Goal: Task Accomplishment & Management: Use online tool/utility

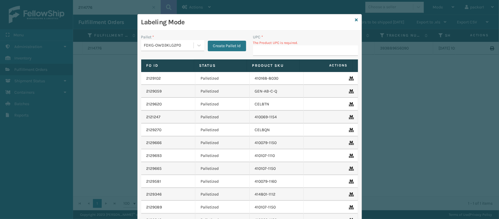
click at [292, 44] on p "The Product UPC is required." at bounding box center [305, 42] width 105 height 5
drag, startPoint x: 292, startPoint y: 57, endPoint x: 293, endPoint y: 54, distance: 2.9
click at [293, 54] on div "UPC * The Product UPC is required." at bounding box center [305, 46] width 112 height 25
click at [294, 52] on input "UPC *" at bounding box center [305, 50] width 105 height 11
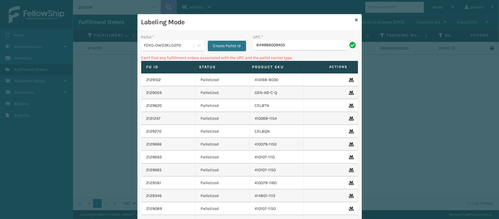
click at [153, 53] on div "Pallet * FDXG-OWD3KLG2P0 Create Pallet Id" at bounding box center [194, 44] width 112 height 21
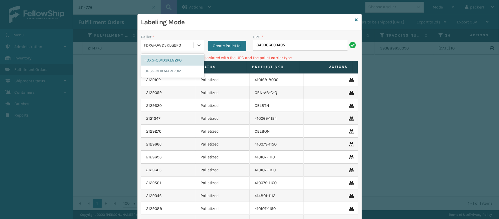
click at [187, 47] on div "FDXG-OWD3KLG2P0" at bounding box center [169, 45] width 50 height 6
click at [167, 70] on div "UPSG-9IJKMAW23M" at bounding box center [172, 70] width 63 height 11
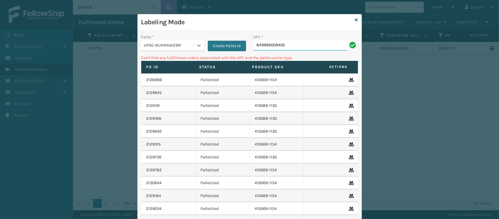
click at [297, 47] on input "849986009405" at bounding box center [300, 45] width 94 height 11
type input "8"
click at [171, 50] on div "UPSG-9IJKMAW23M" at bounding box center [167, 46] width 52 height 10
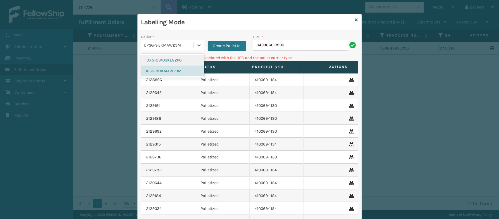
click at [168, 63] on div "FDXG-OWD3KLG2P0" at bounding box center [172, 60] width 63 height 11
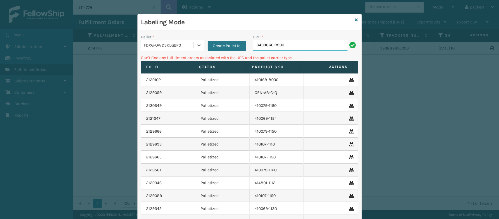
click at [311, 50] on input "849986013990" at bounding box center [300, 45] width 94 height 11
